Goal: Task Accomplishment & Management: Manage account settings

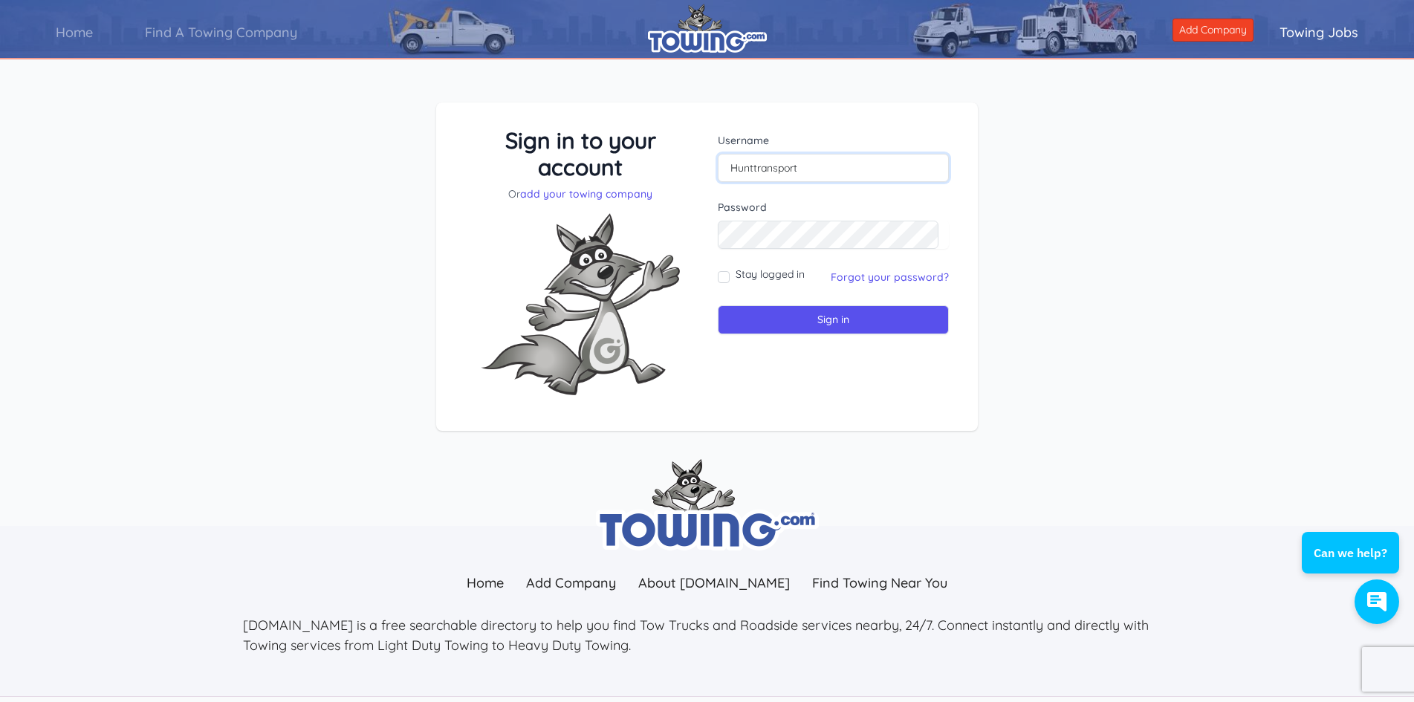
click at [797, 170] on input "Hunttransport" at bounding box center [833, 168] width 231 height 28
click at [885, 279] on link "Forgot your password?" at bounding box center [890, 276] width 118 height 13
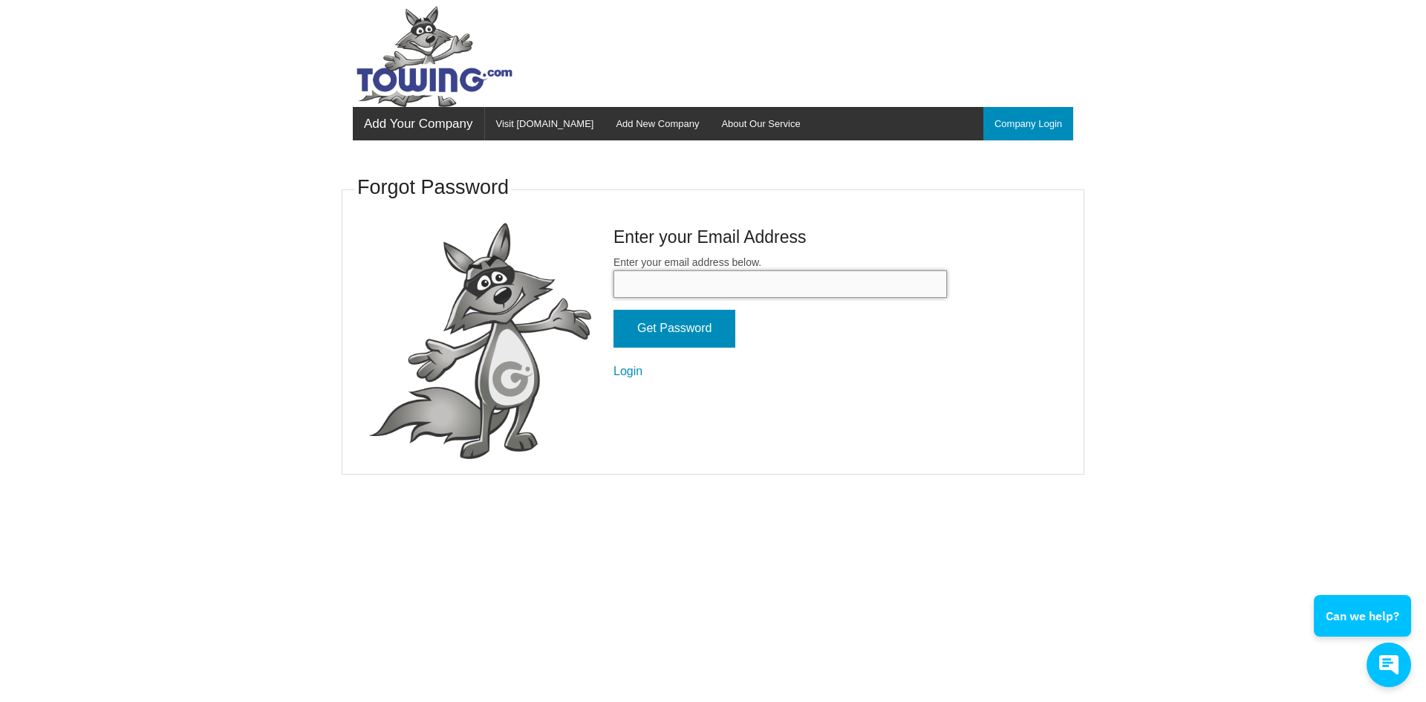
click at [659, 288] on input "Enter your email address below." at bounding box center [781, 283] width 334 height 27
type input "edhunt28372@yahoo.com"
click at [659, 323] on input "Get Password" at bounding box center [675, 329] width 122 height 38
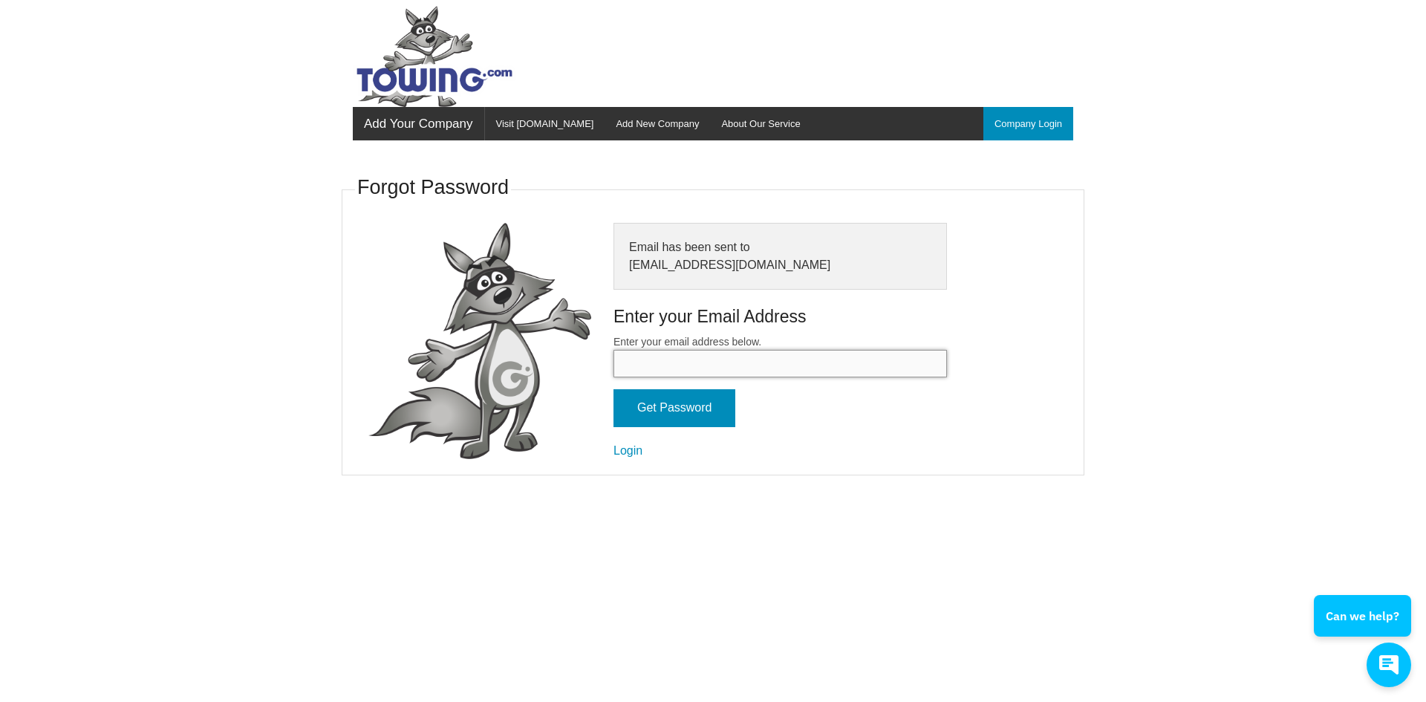
click at [658, 351] on input "Enter your email address below." at bounding box center [781, 363] width 334 height 27
type input "[EMAIL_ADDRESS][DOMAIN_NAME]"
click at [663, 411] on input "Get Password" at bounding box center [675, 408] width 122 height 38
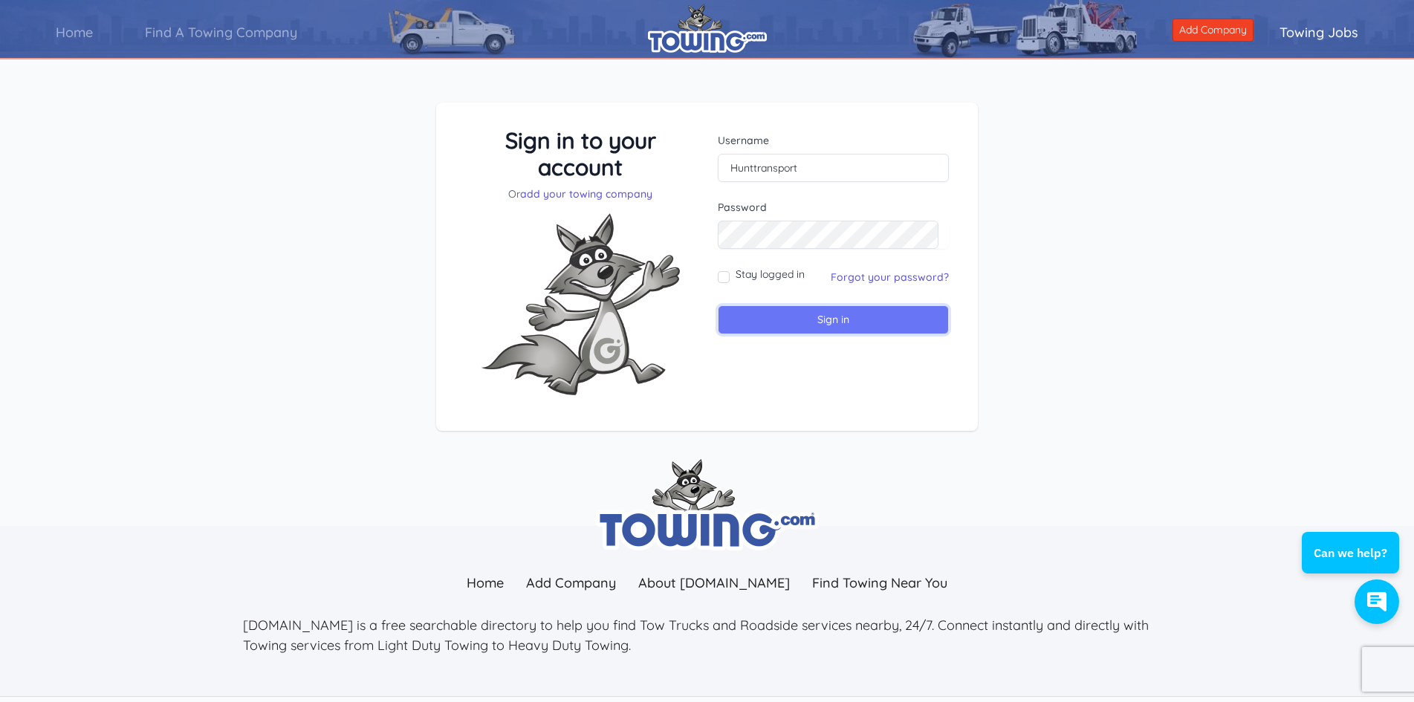
click at [777, 316] on input "Sign in" at bounding box center [833, 319] width 231 height 29
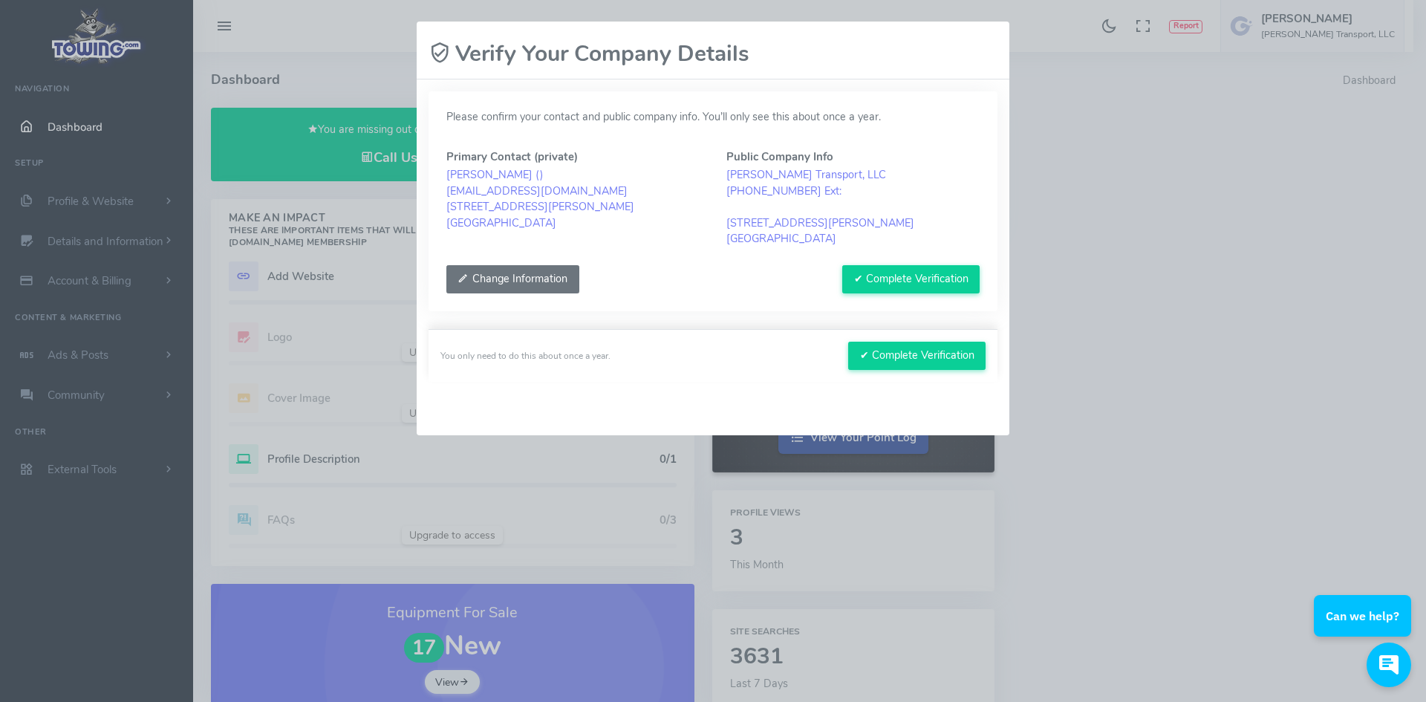
click at [525, 287] on button "Change Information" at bounding box center [513, 279] width 133 height 28
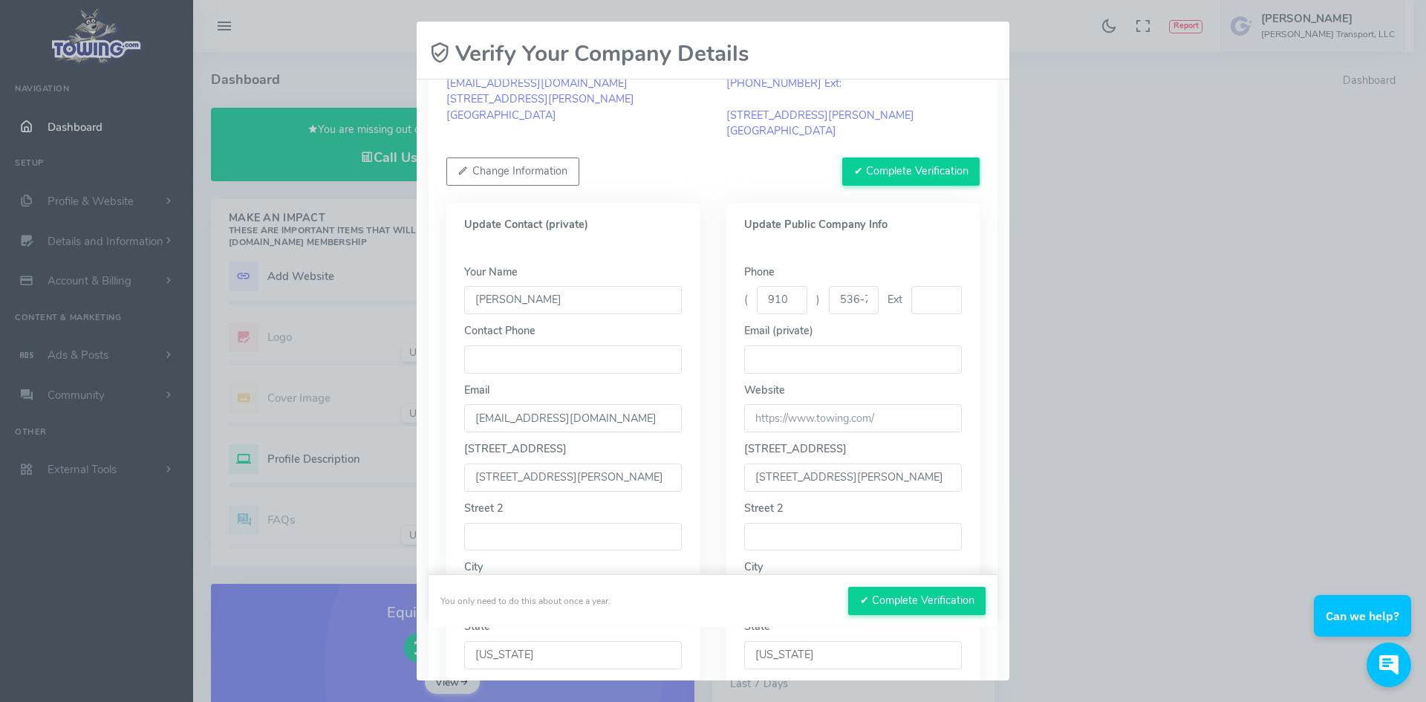
scroll to position [297, 0]
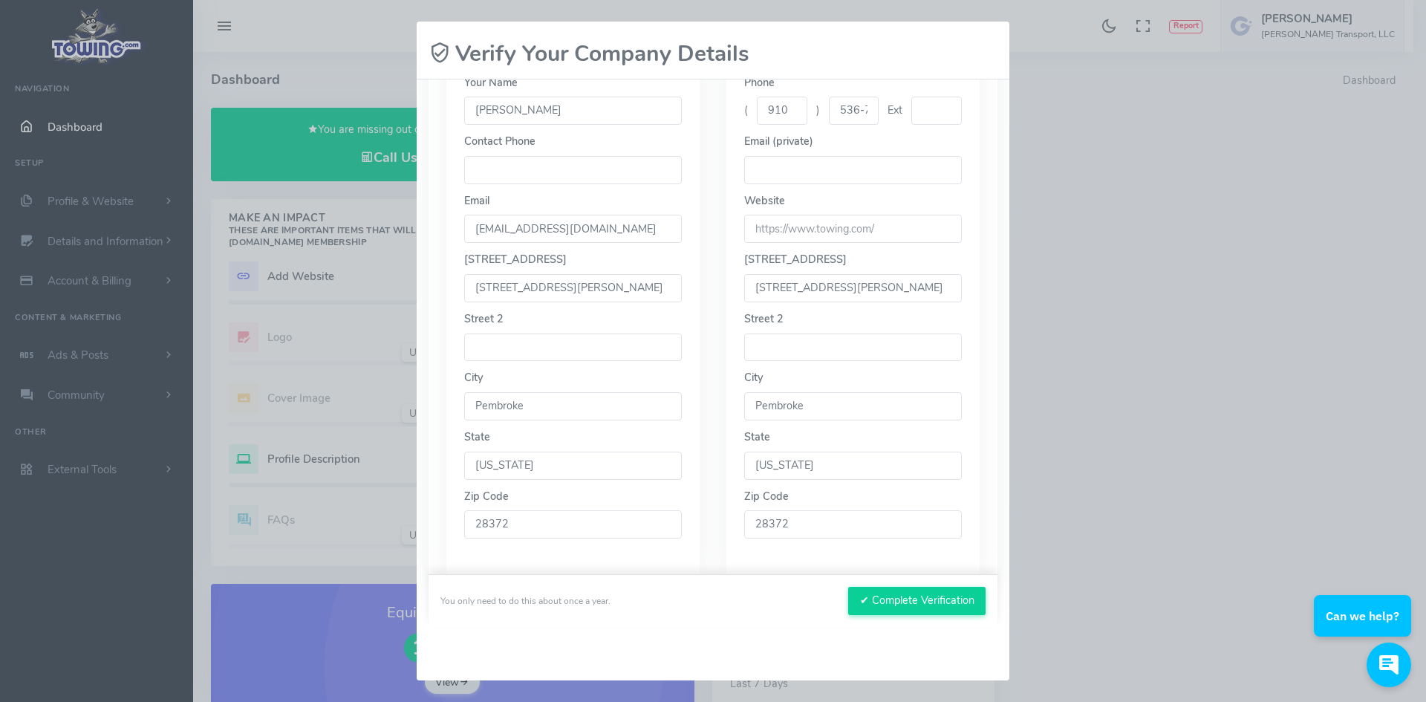
drag, startPoint x: 585, startPoint y: 290, endPoint x: 296, endPoint y: 299, distance: 289.1
click at [296, 299] on div "Please wait, submitting data... Verify Your Company Details Please confirm your…" at bounding box center [713, 351] width 1426 height 702
type input "374 Orbit Dr"
type input "9106337478"
click at [851, 286] on input "121 Shawn F Rd" at bounding box center [853, 288] width 218 height 28
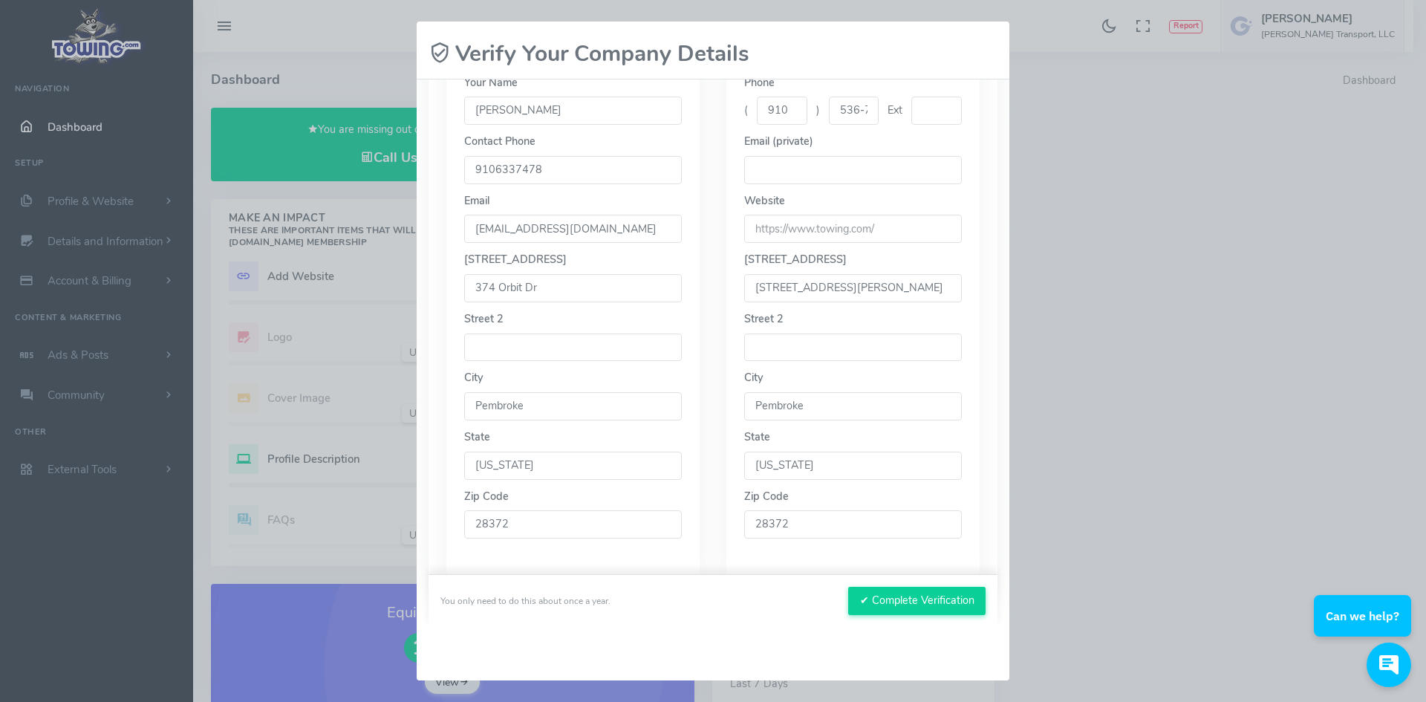
drag, startPoint x: 830, startPoint y: 290, endPoint x: 649, endPoint y: 294, distance: 180.6
click at [649, 294] on div "Update Contact (private) Your Name Ed Hunt Contact Phone 9106337478 Email edhun…" at bounding box center [713, 280] width 560 height 587
type input "374 Orbit Dr"
type input "6337478"
type input "edhunt28372@yahoo.com"
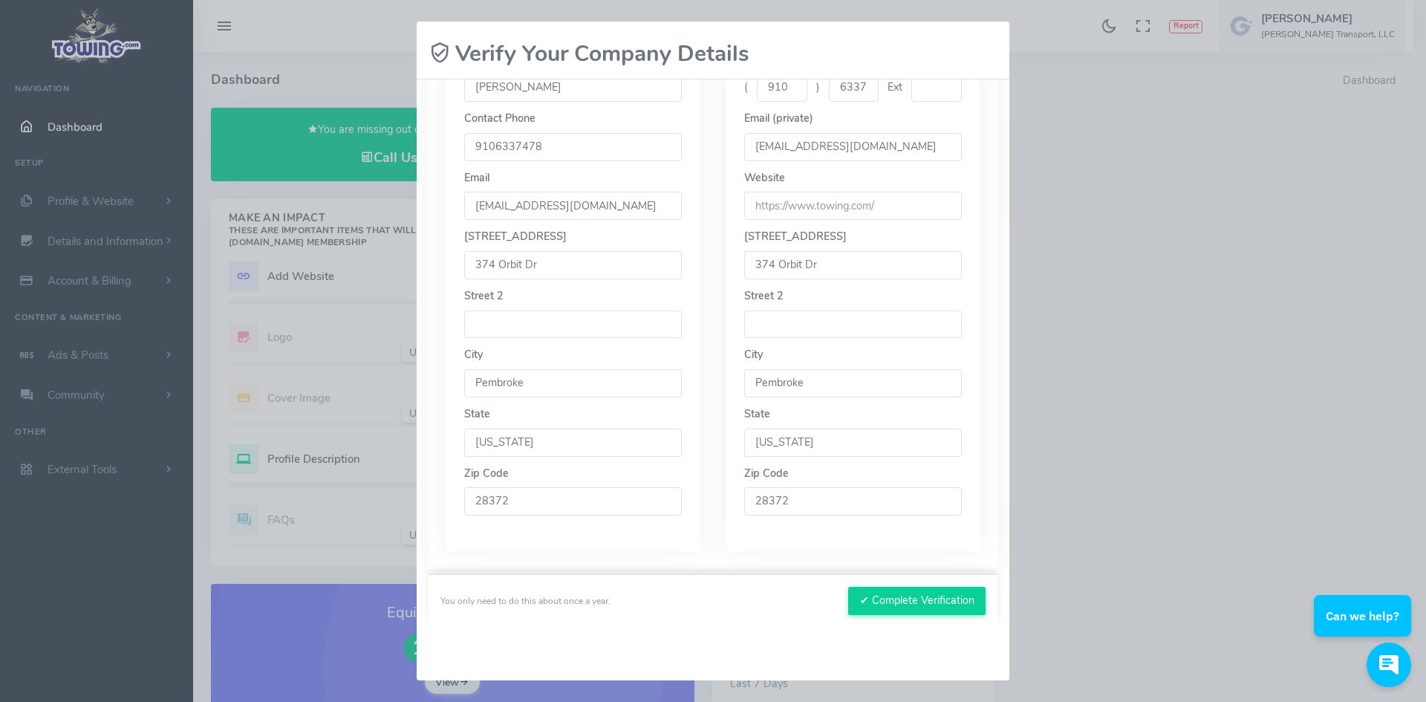
scroll to position [333, 0]
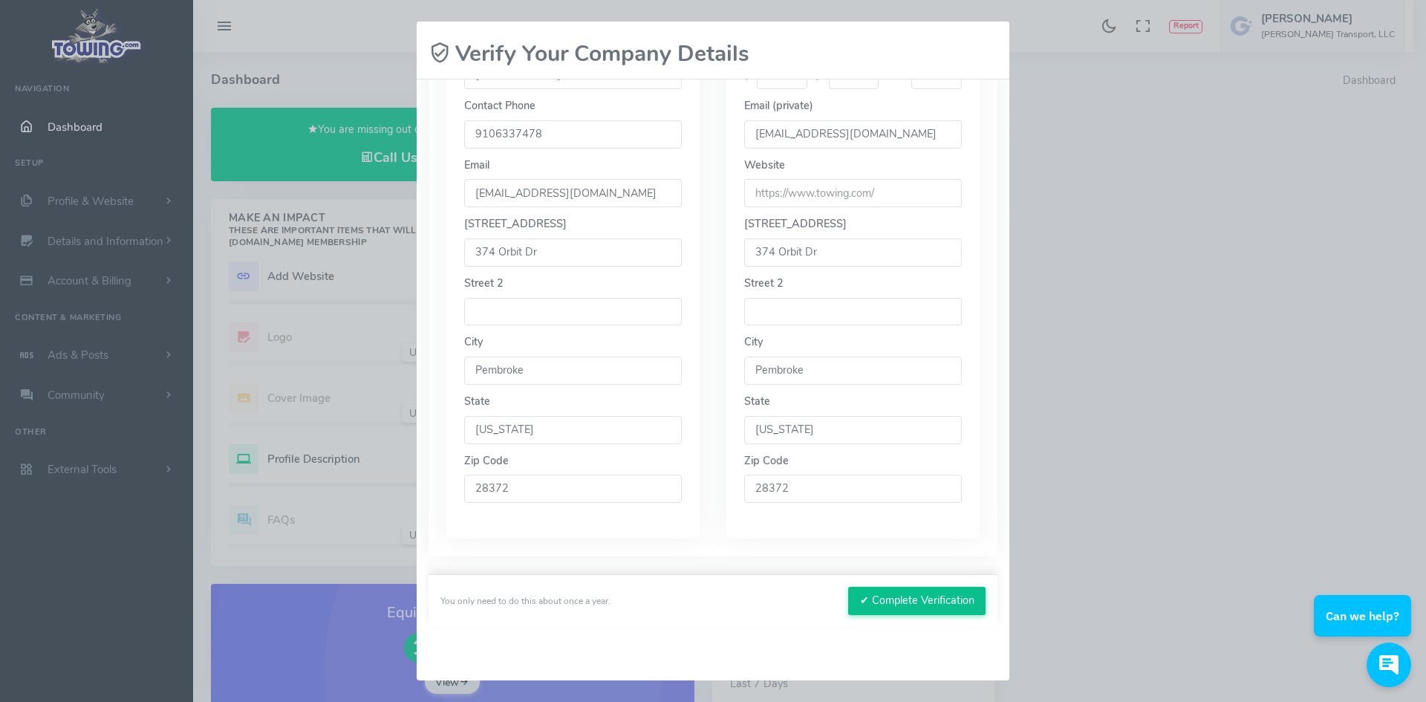
click at [898, 599] on button "✔ Complete Verification" at bounding box center [916, 601] width 137 height 28
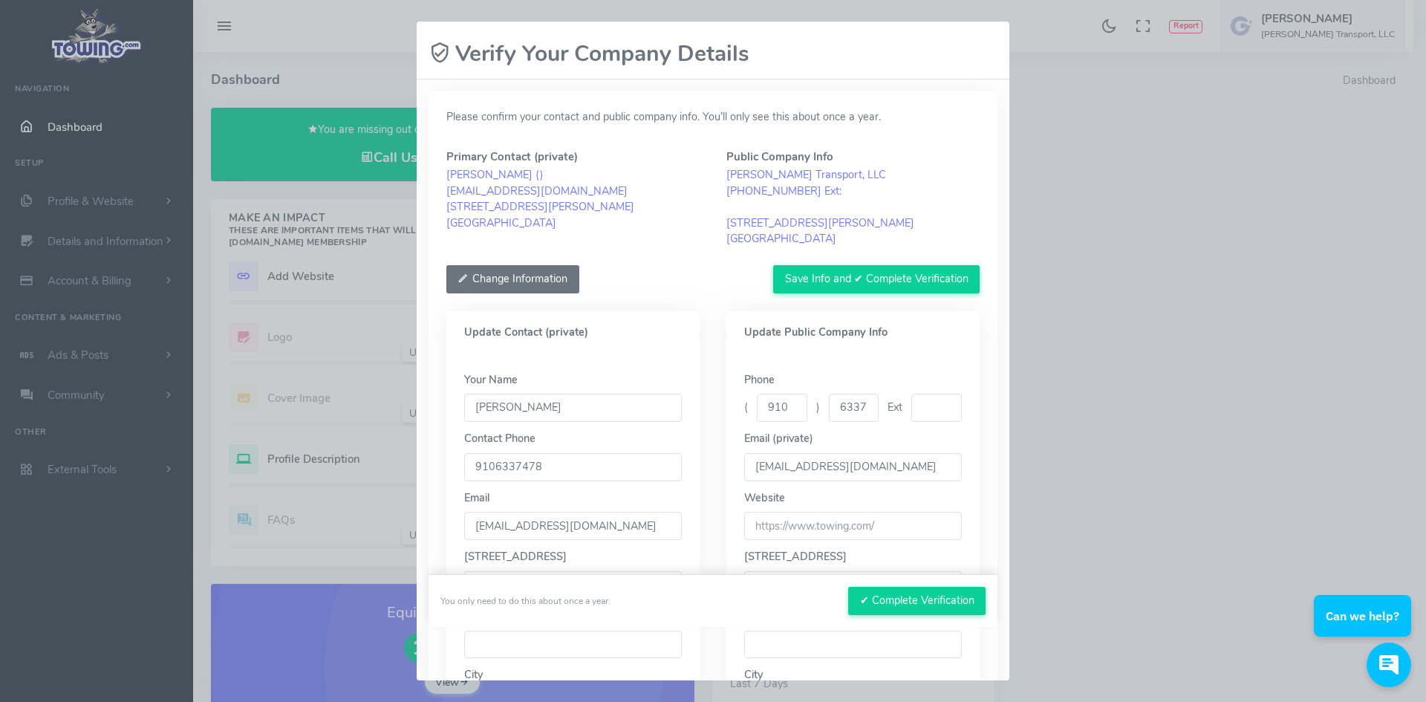
click at [493, 276] on button "Change Information" at bounding box center [513, 279] width 133 height 28
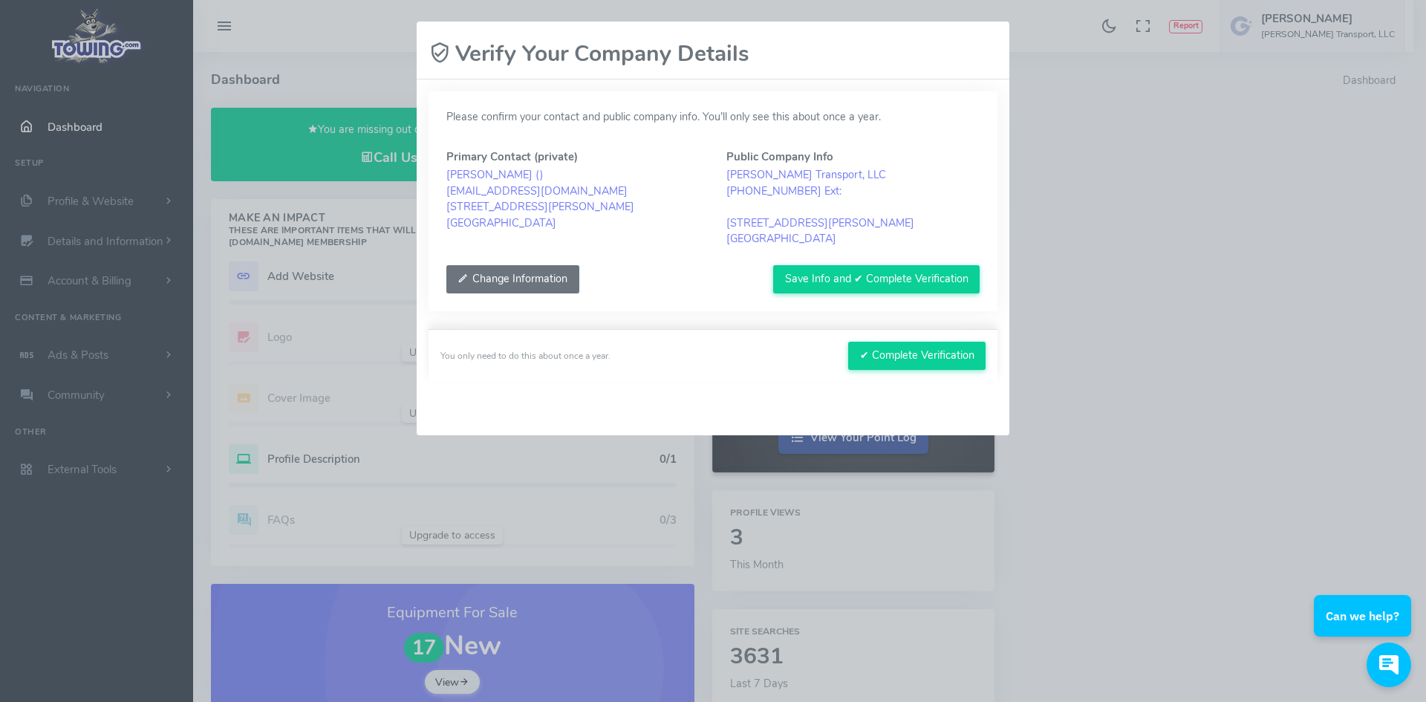
click at [511, 278] on button "Change Information" at bounding box center [513, 279] width 133 height 28
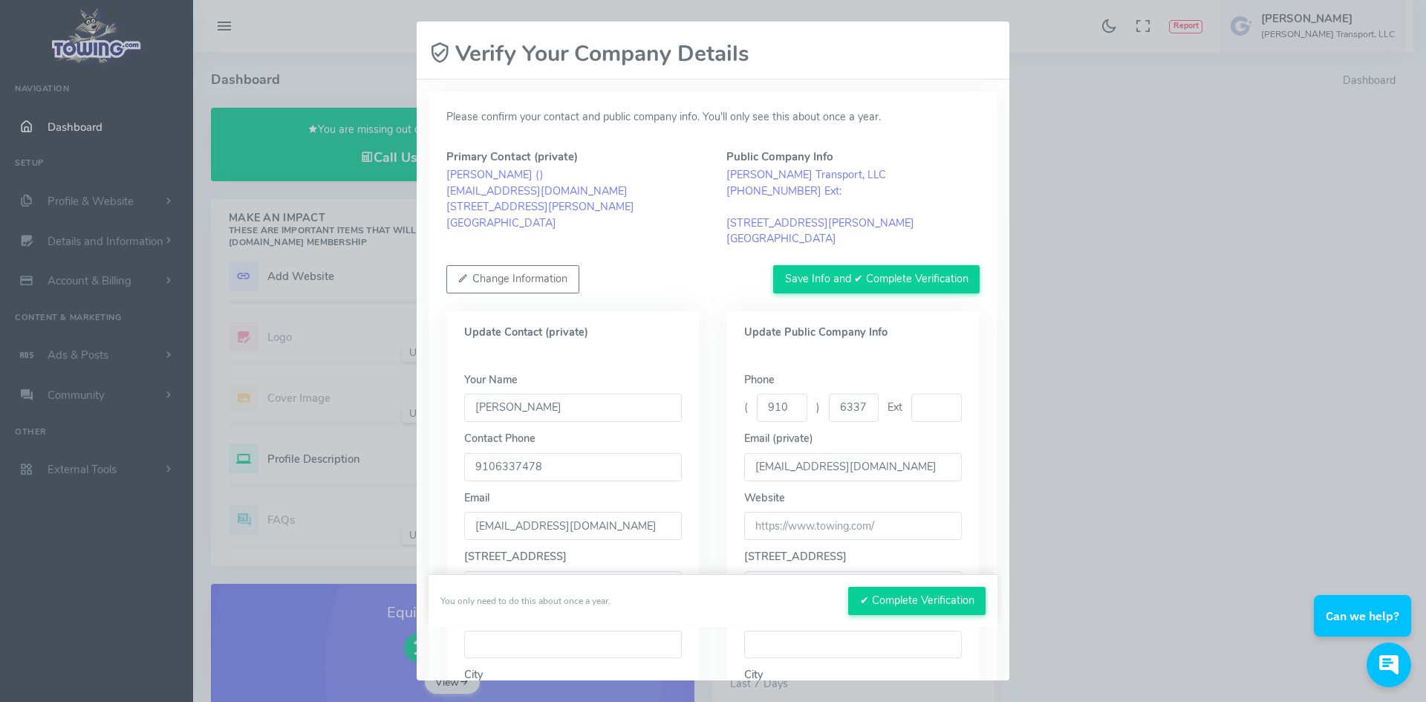
drag, startPoint x: 858, startPoint y: 406, endPoint x: 872, endPoint y: 406, distance: 14.1
click at [858, 406] on input "6337478" at bounding box center [854, 408] width 51 height 28
click at [857, 407] on input "6337478" at bounding box center [854, 408] width 51 height 28
click at [864, 404] on input "633478" at bounding box center [854, 408] width 51 height 28
type input "8"
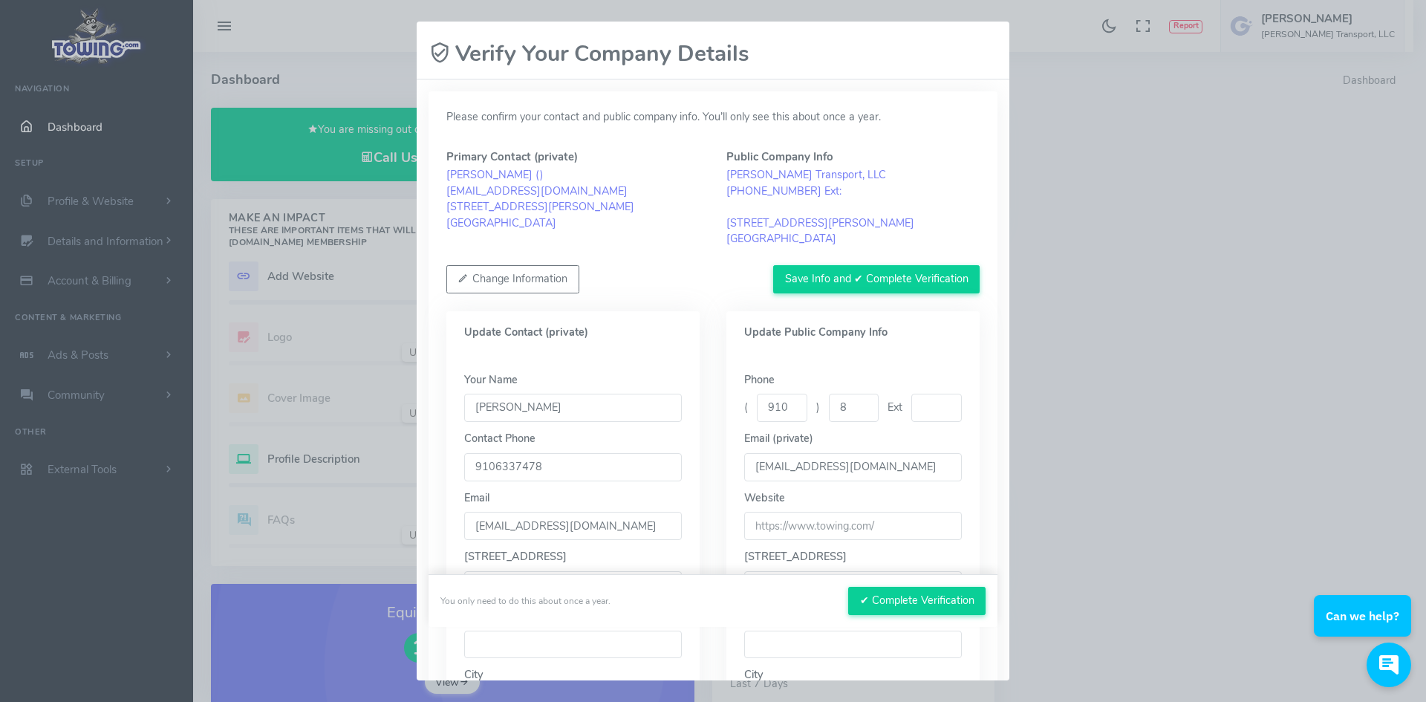
click at [849, 400] on input "8" at bounding box center [854, 408] width 51 height 28
click at [912, 409] on input "text" at bounding box center [937, 408] width 51 height 28
click at [858, 406] on input "633" at bounding box center [854, 408] width 51 height 28
type input "6337478"
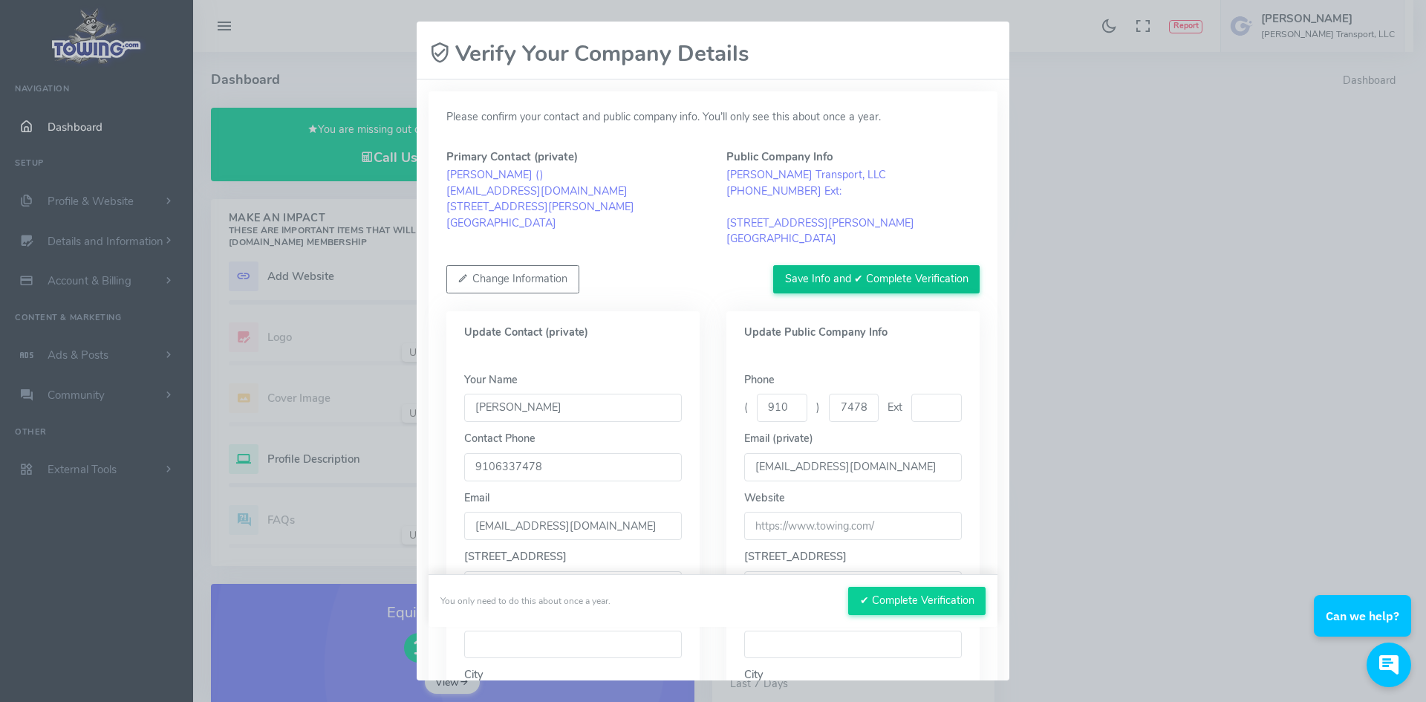
scroll to position [0, 0]
click at [799, 277] on button "Save Info and ✔ Complete Verification" at bounding box center [876, 279] width 207 height 28
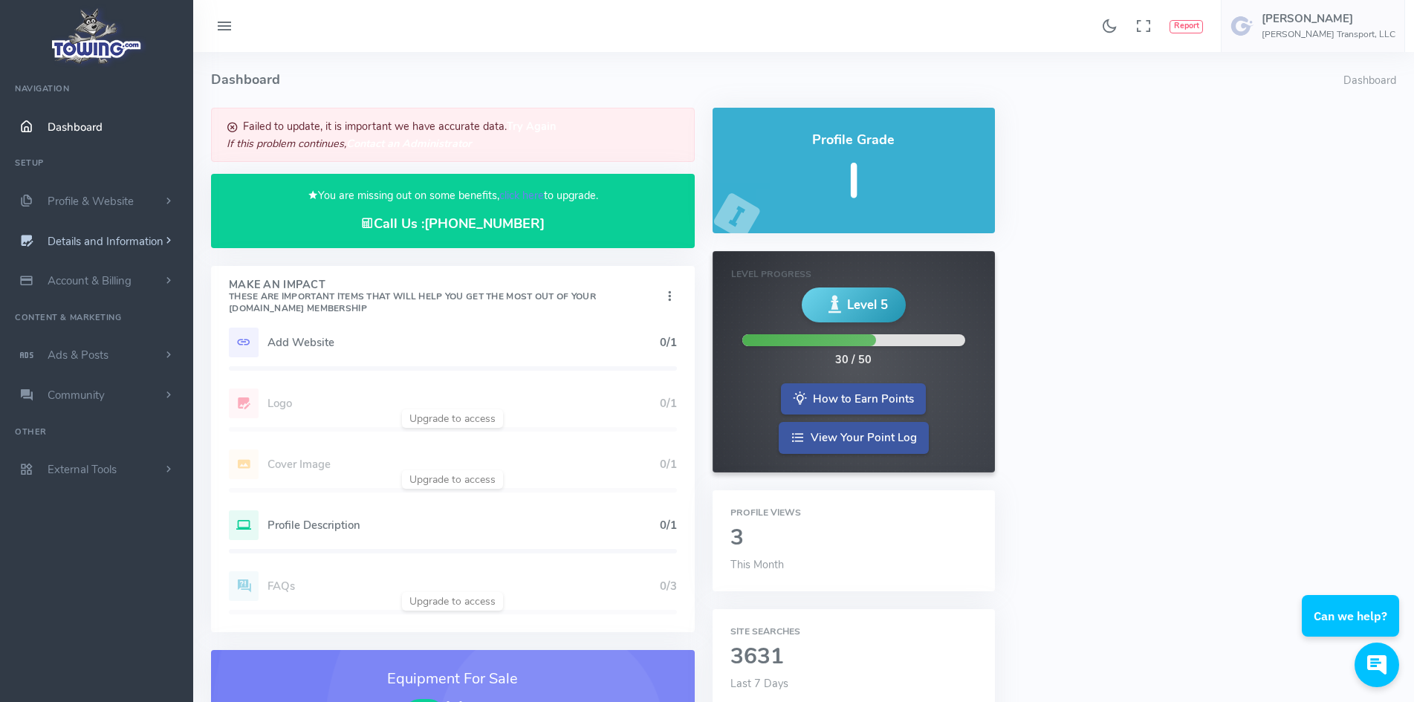
click at [96, 238] on span "Details and Information" at bounding box center [106, 241] width 116 height 15
click at [82, 122] on span "Dashboard" at bounding box center [75, 127] width 55 height 15
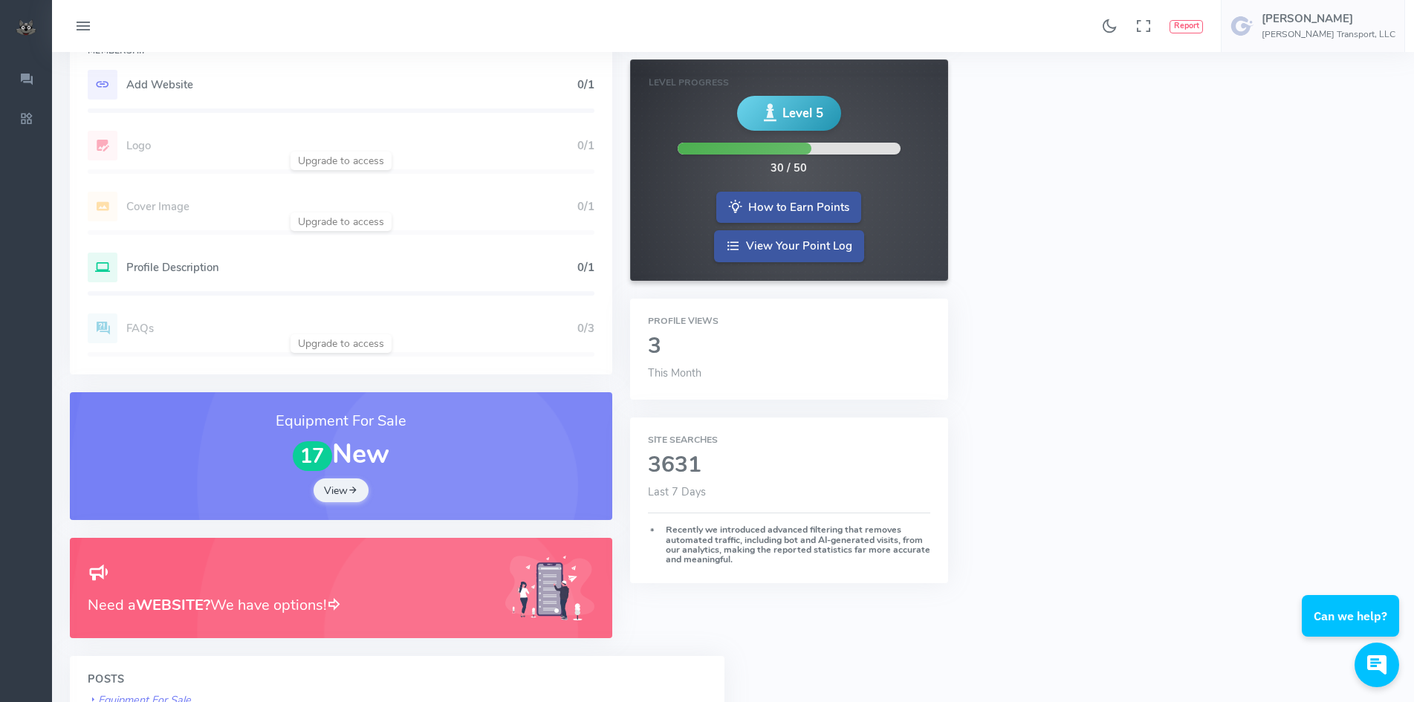
scroll to position [223, 0]
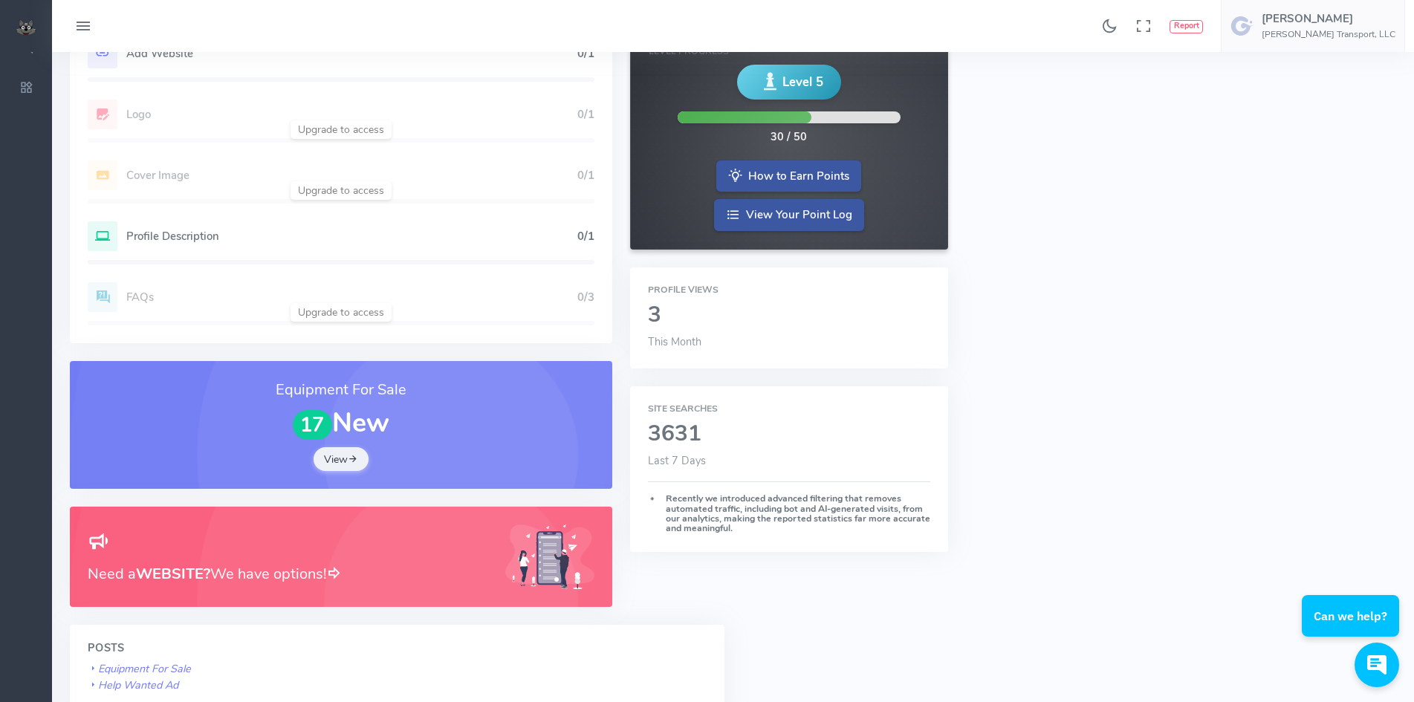
click at [151, 235] on h5 "Profile Description" at bounding box center [351, 236] width 451 height 12
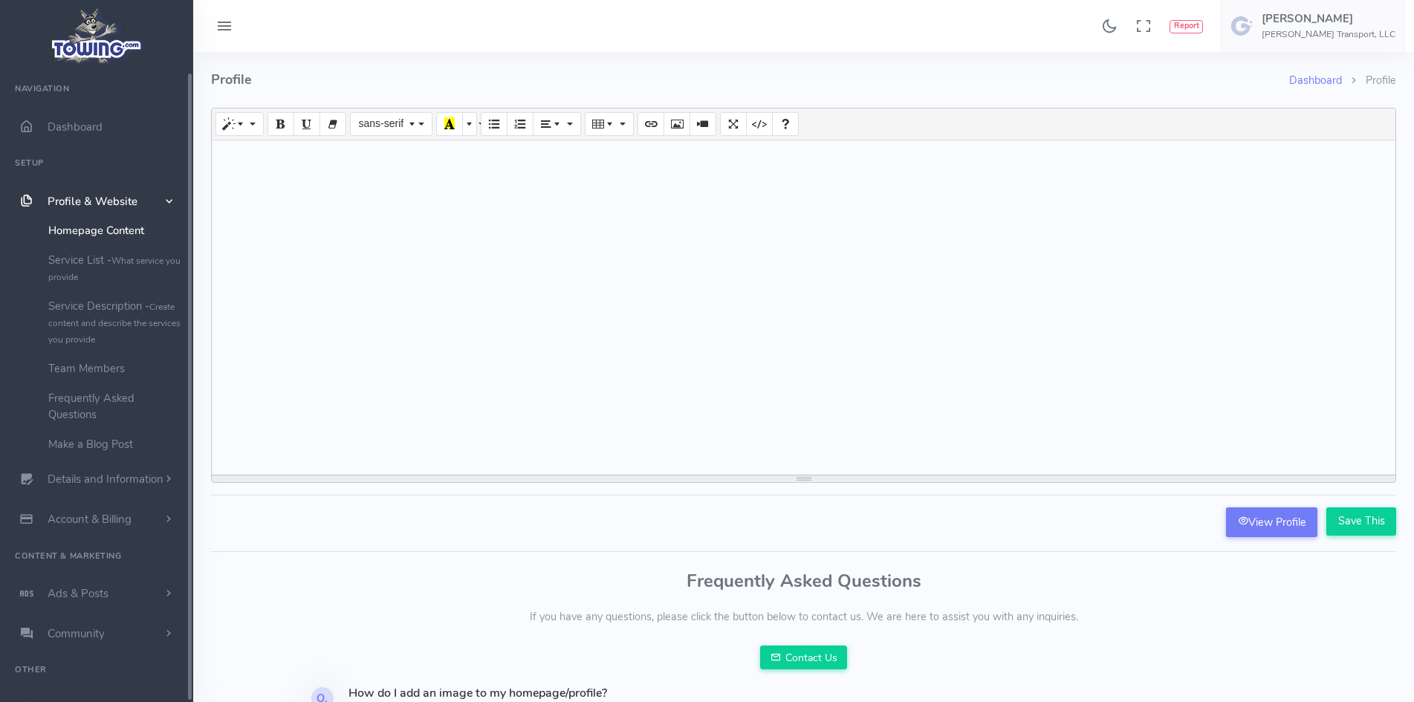
click at [222, 35] on icon at bounding box center [224, 27] width 18 height 24
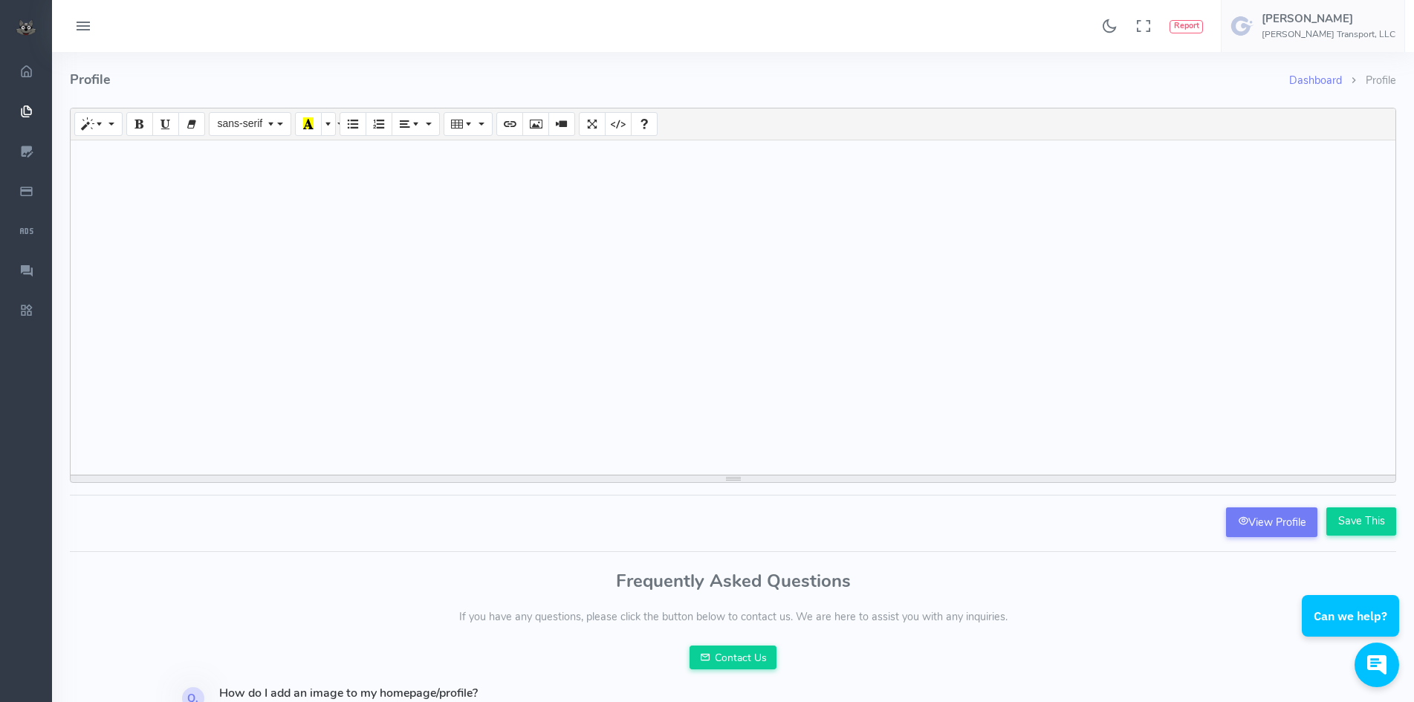
drag, startPoint x: 77, startPoint y: 33, endPoint x: 85, endPoint y: 29, distance: 9.0
click at [79, 30] on icon at bounding box center [83, 27] width 18 height 24
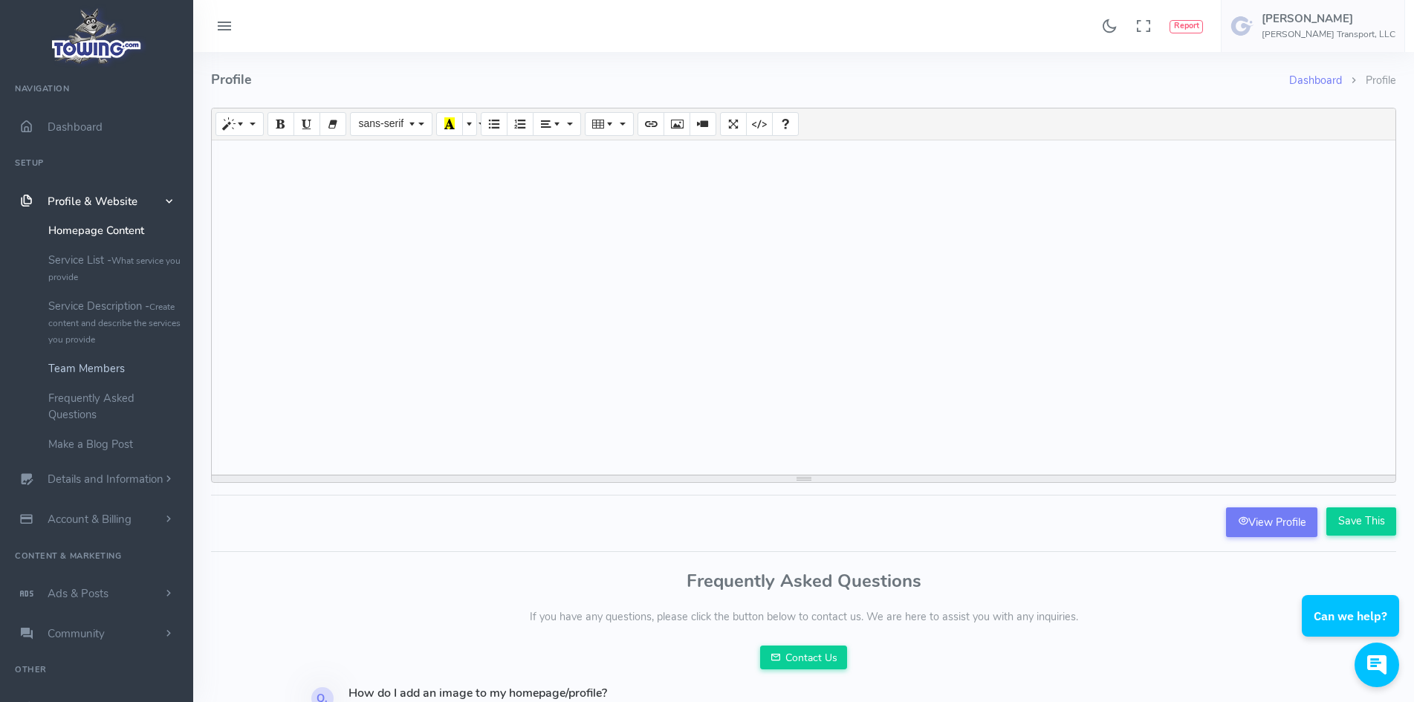
click at [82, 363] on link "Team Members" at bounding box center [115, 369] width 156 height 30
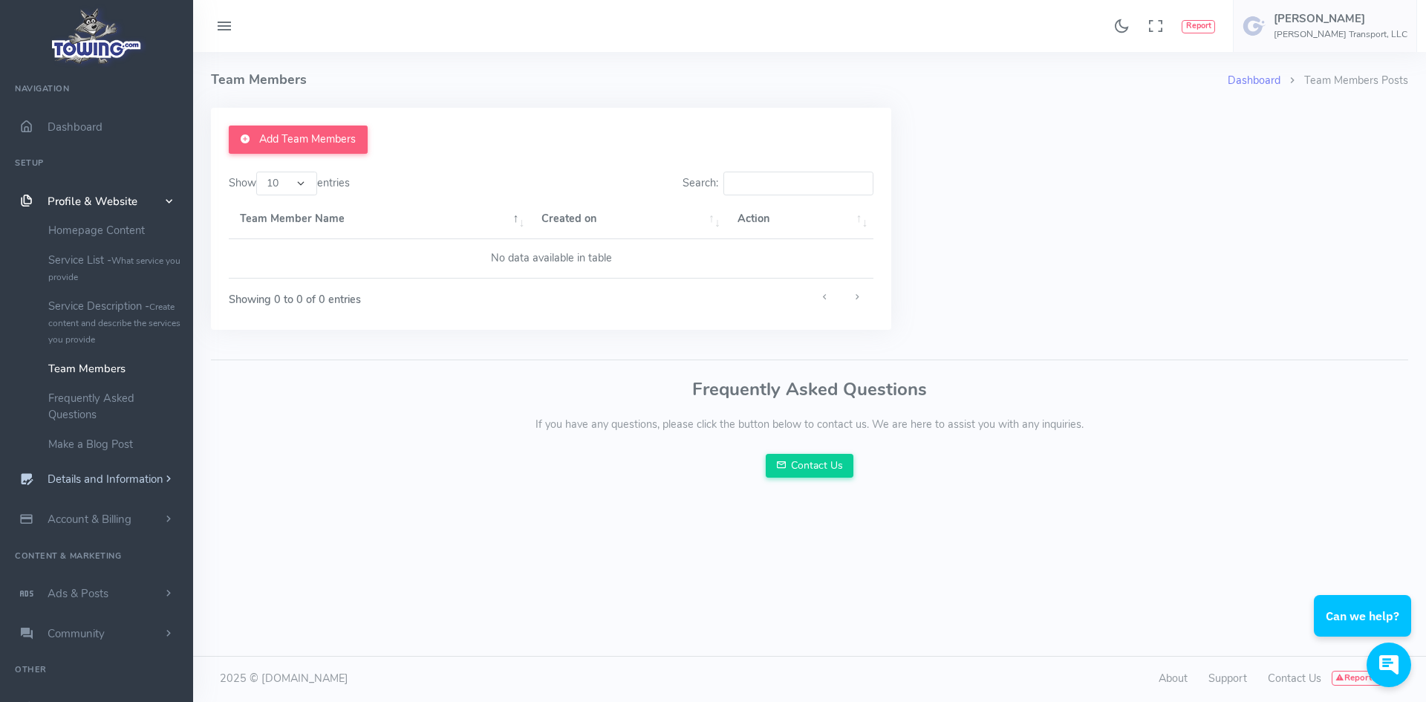
click at [112, 478] on span "Details and Information" at bounding box center [106, 480] width 116 height 15
click at [77, 124] on span "Dashboard" at bounding box center [75, 127] width 55 height 15
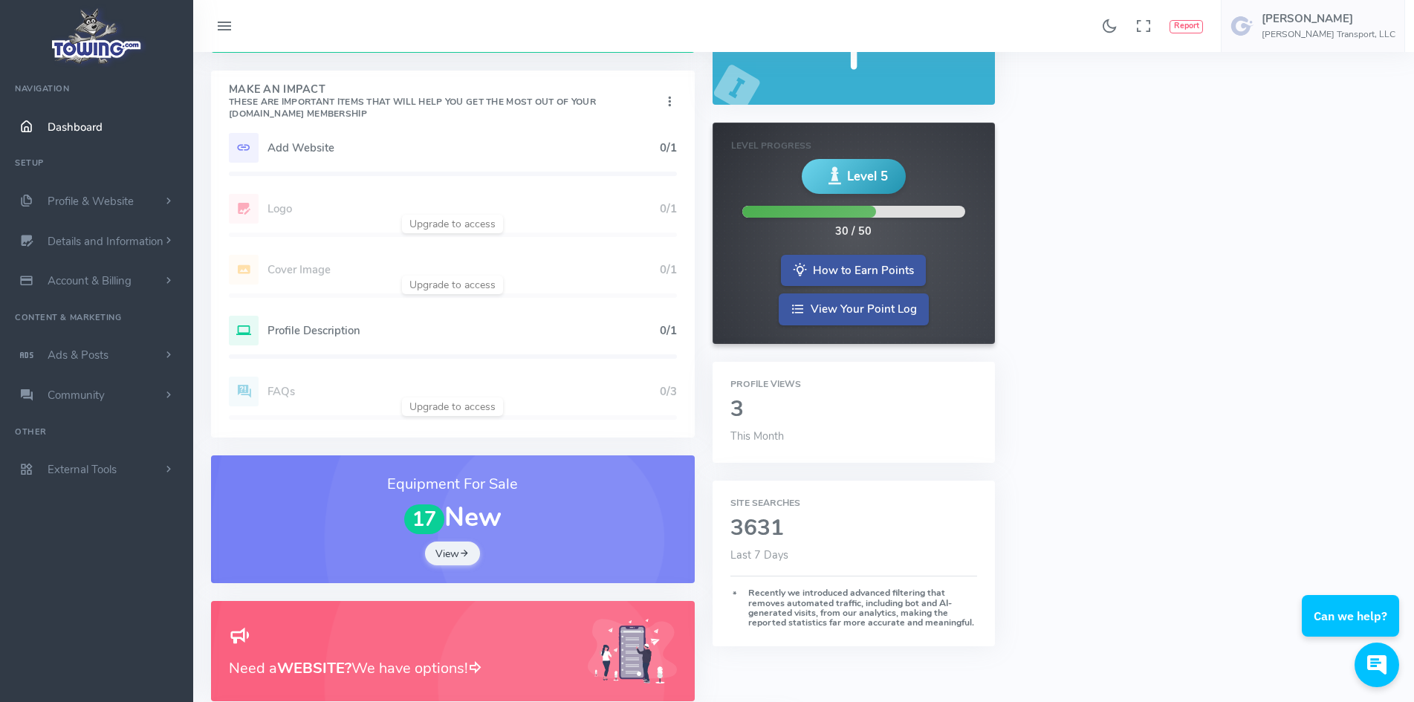
scroll to position [74, 0]
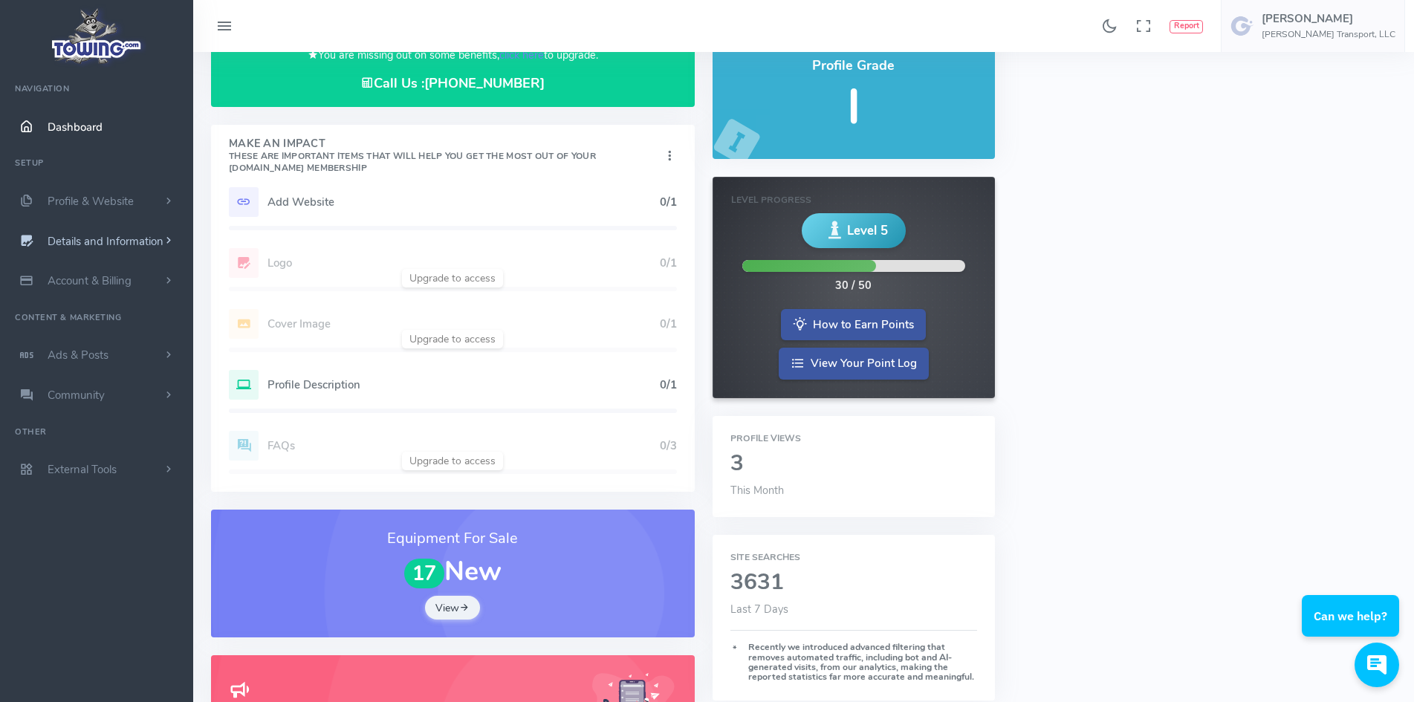
click at [88, 238] on span "Details and Information" at bounding box center [106, 241] width 116 height 15
click at [87, 357] on link "Profile Settings" at bounding box center [115, 360] width 156 height 30
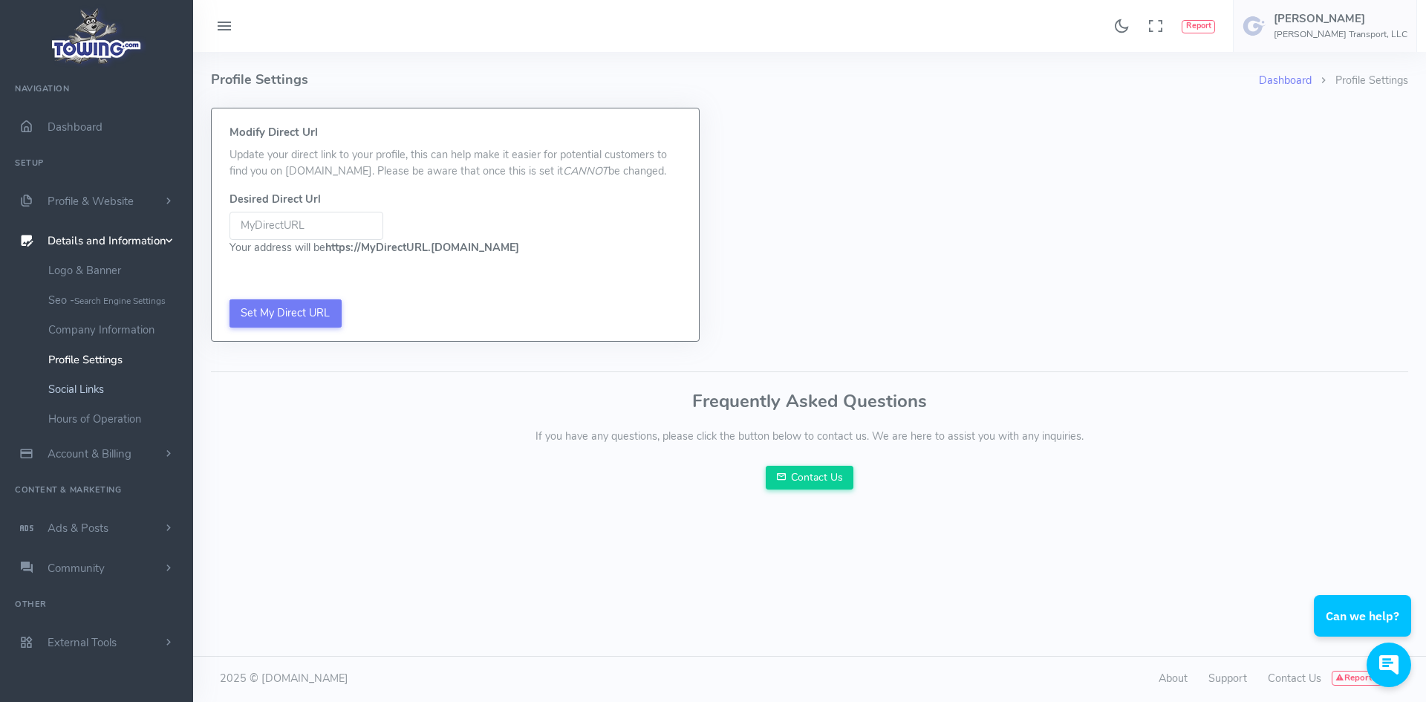
click at [79, 397] on link "Social Links" at bounding box center [115, 389] width 156 height 30
click at [91, 387] on link "Social Links" at bounding box center [115, 389] width 156 height 30
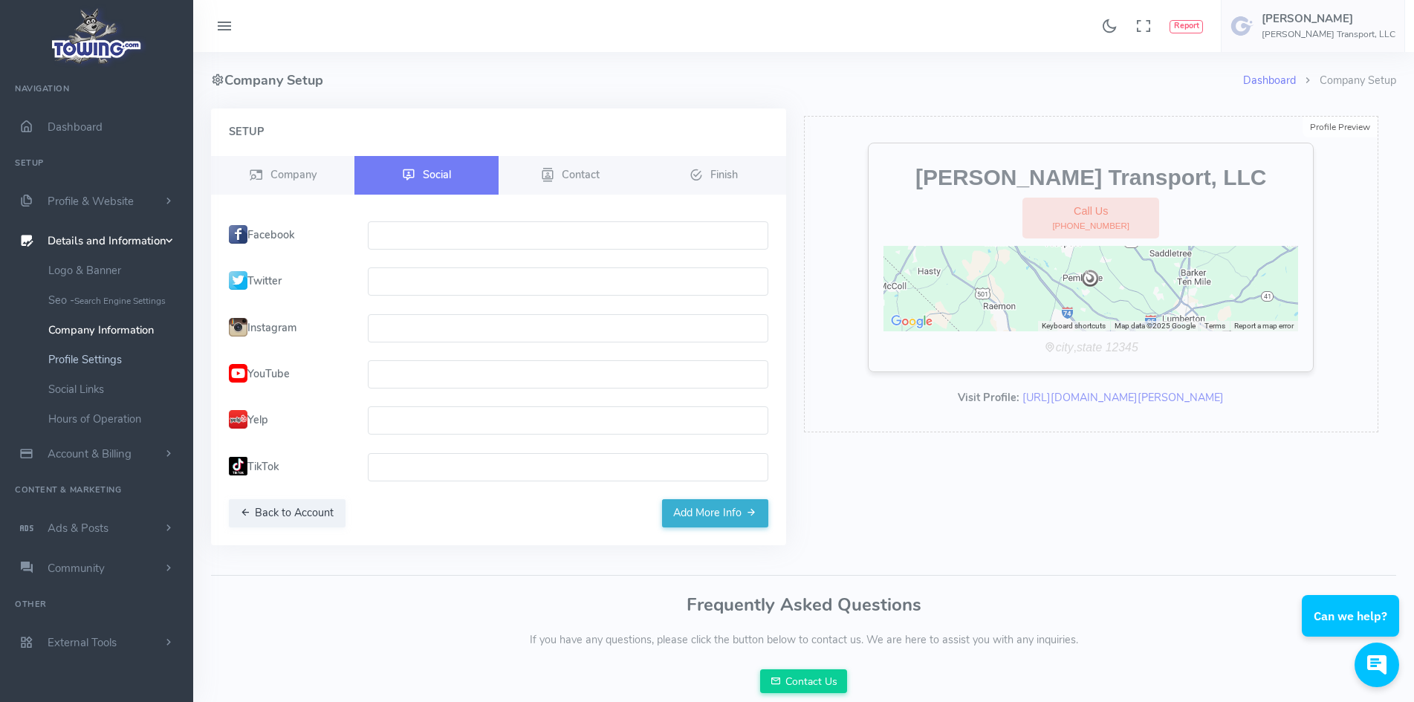
click at [89, 355] on link "Profile Settings" at bounding box center [115, 360] width 156 height 30
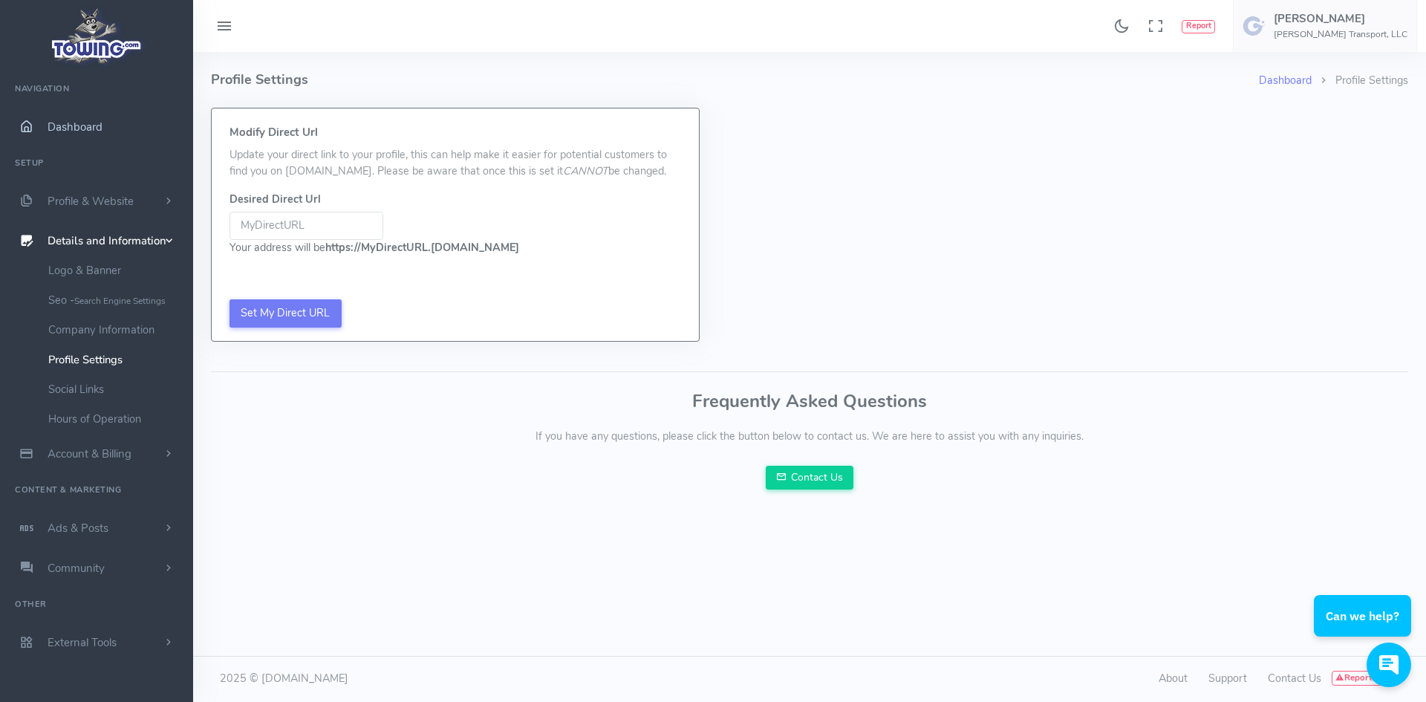
click at [82, 128] on span "Dashboard" at bounding box center [75, 127] width 55 height 15
